Goal: Information Seeking & Learning: Compare options

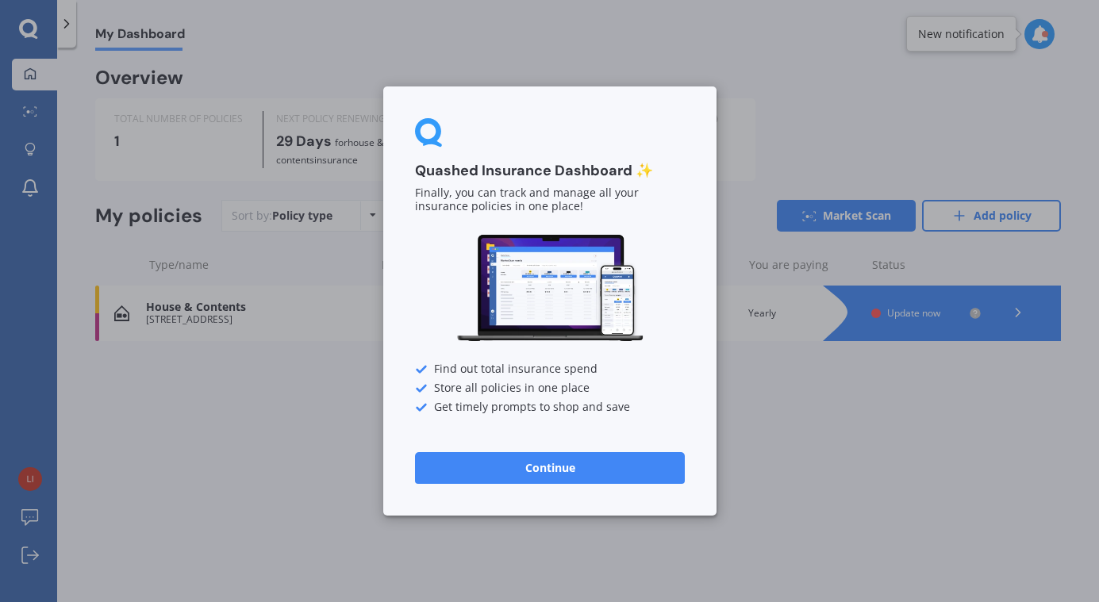
click at [562, 464] on button "Continue" at bounding box center [550, 468] width 270 height 32
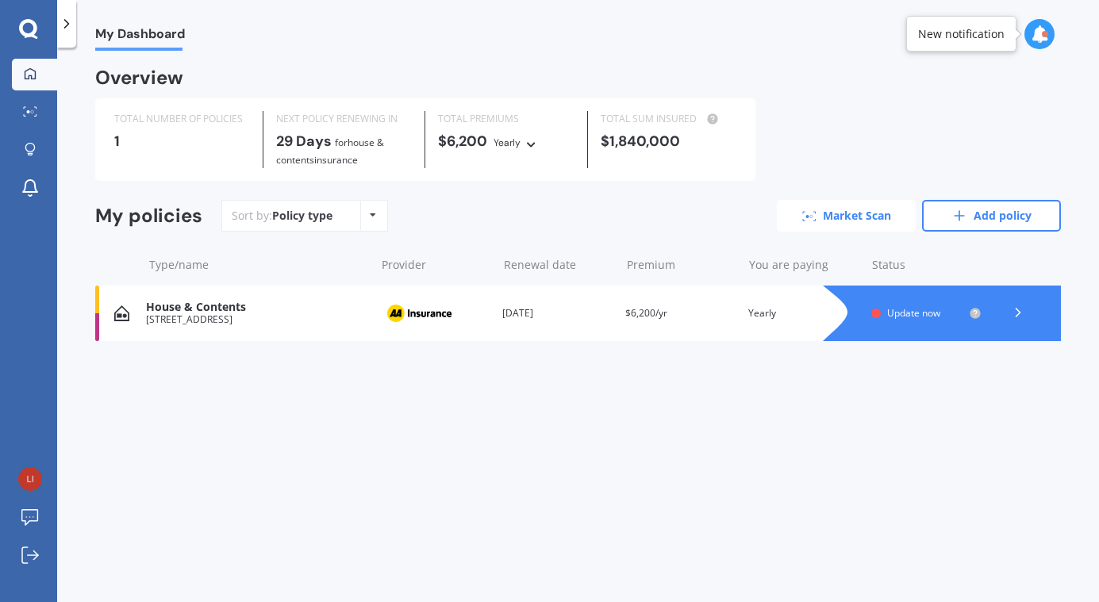
click at [824, 217] on link "Market Scan" at bounding box center [846, 216] width 139 height 32
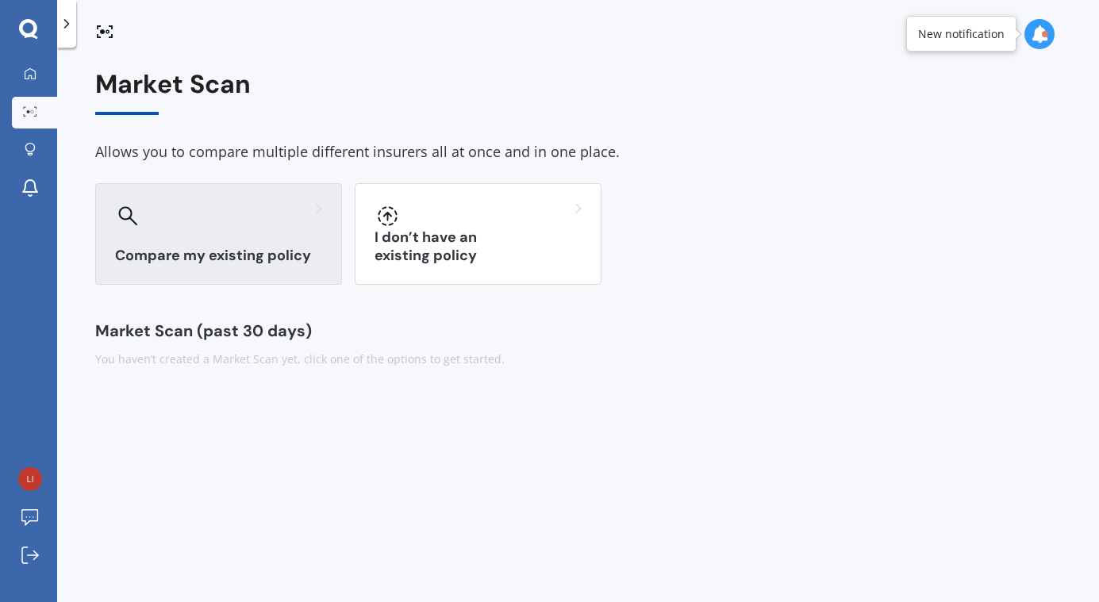
click at [176, 251] on h3 "Compare my existing policy" at bounding box center [218, 256] width 207 height 18
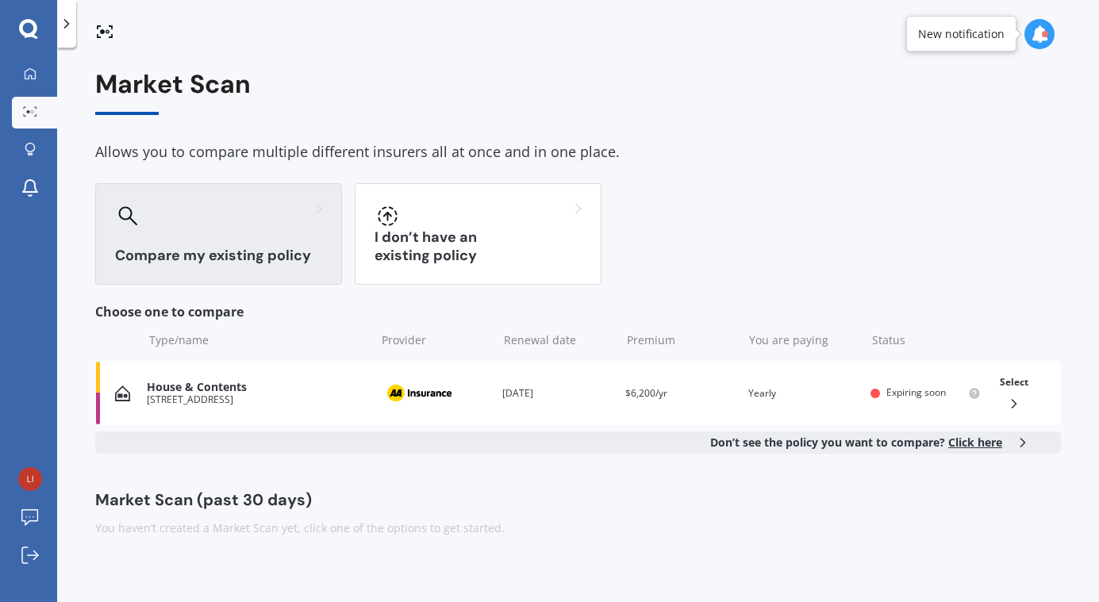
click at [967, 443] on span "Click here" at bounding box center [975, 442] width 54 height 15
